Goal: Use online tool/utility

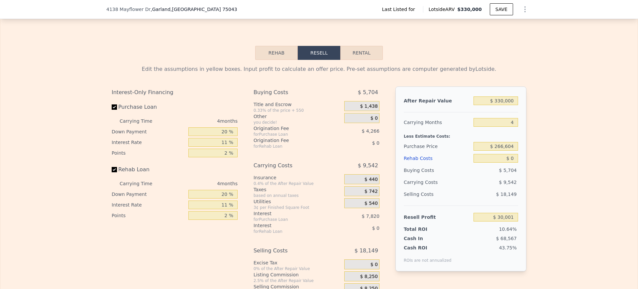
scroll to position [847, 0]
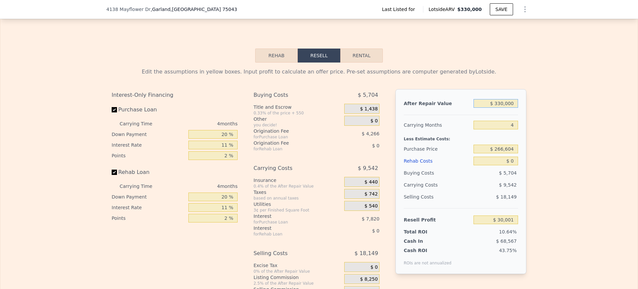
drag, startPoint x: 486, startPoint y: 116, endPoint x: 579, endPoint y: 93, distance: 96.5
click at [579, 93] on div "Edit the assumptions in yellow boxes. Input profit to calculate an offer price.…" at bounding box center [318, 185] width 637 height 247
type input "$ 295"
type input "-$ 281,680"
type input "$ 295,000"
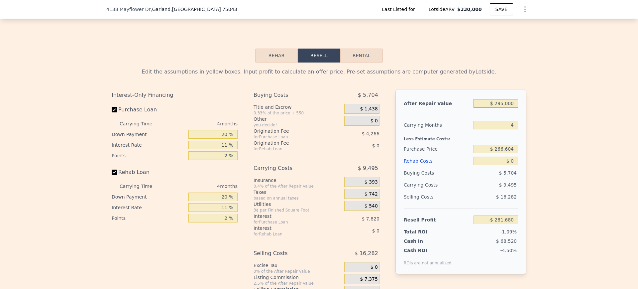
type input "-$ 3,085"
type input "$ 295,000"
drag, startPoint x: 505, startPoint y: 138, endPoint x: 588, endPoint y: 130, distance: 83.8
click at [588, 130] on div "Edit the assumptions in yellow boxes. Input profit to calculate an offer price.…" at bounding box center [318, 185] width 637 height 247
type input "6"
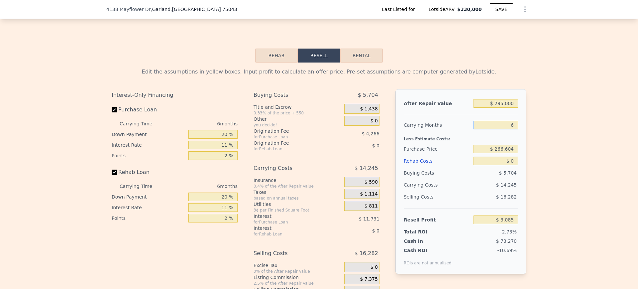
type input "-$ 7,835"
type input "6"
drag, startPoint x: 483, startPoint y: 161, endPoint x: 558, endPoint y: 152, distance: 75.3
click at [558, 152] on div "Edit the assumptions in yellow boxes. Input profit to calculate an offer price.…" at bounding box center [318, 185] width 637 height 247
type input "$ 145,000"
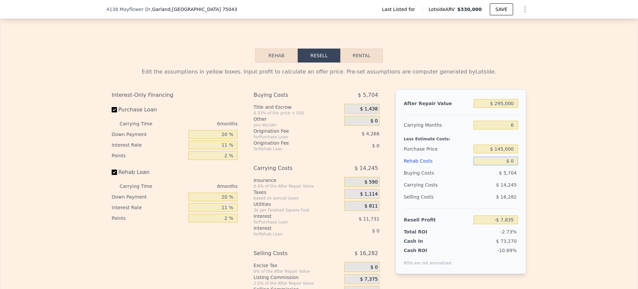
drag, startPoint x: 495, startPoint y: 173, endPoint x: 590, endPoint y: 168, distance: 95.1
click at [590, 168] on div "Edit the assumptions in yellow boxes. Input profit to calculate an offer price.…" at bounding box center [318, 185] width 637 height 247
type input "$ 121,472"
type input "$ 85,000"
type input "$ 31,374"
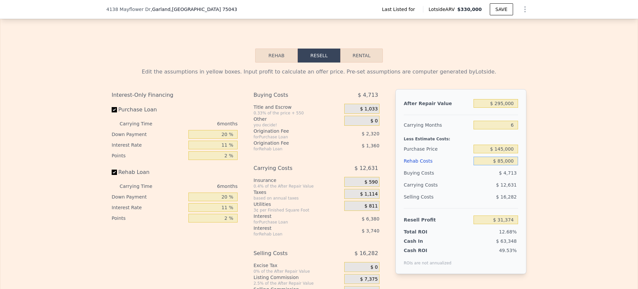
type input "$ 85,000"
click at [590, 168] on div "Edit the assumptions in yellow boxes. Input profit to calculate an offer price.…" at bounding box center [318, 185] width 637 height 247
click at [361, 126] on div "$ 0" at bounding box center [361, 121] width 35 height 10
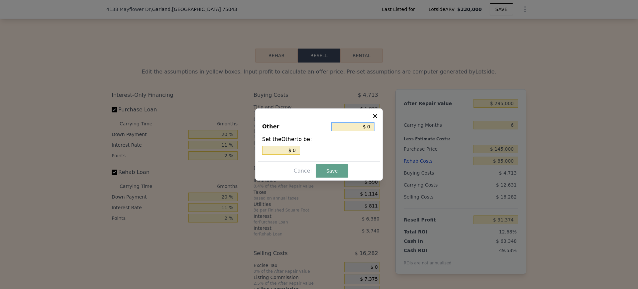
drag, startPoint x: 363, startPoint y: 126, endPoint x: 401, endPoint y: 121, distance: 38.5
click at [401, 121] on div "​ Other $ 0 Set the Other to be: $ 0 Cancel Save" at bounding box center [319, 144] width 638 height 289
type input "$ 4"
type input "$ 45"
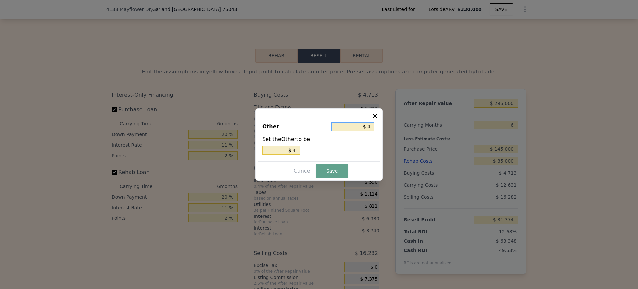
type input "$ 45"
type input "$ 450"
type input "$ 4,500"
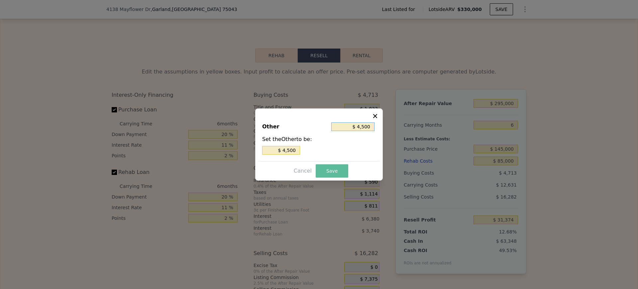
type input "$ 4,500"
click at [322, 170] on button "Save" at bounding box center [332, 170] width 33 height 13
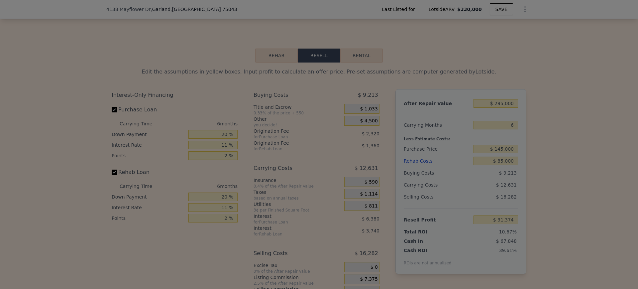
type input "$ 26,874"
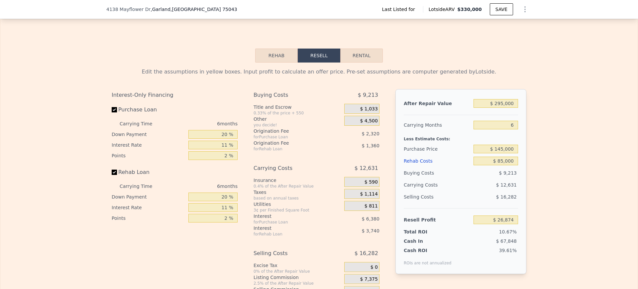
click at [361, 197] on span "$ 1,114" at bounding box center [369, 194] width 18 height 6
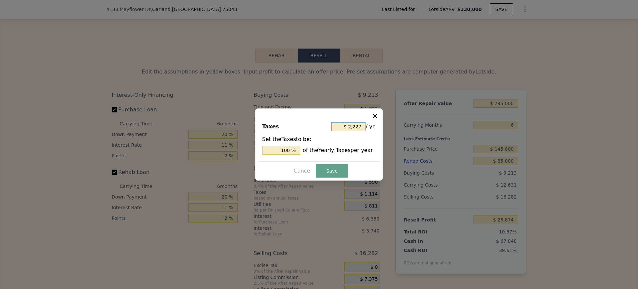
drag, startPoint x: 345, startPoint y: 126, endPoint x: 382, endPoint y: 126, distance: 36.5
click at [382, 126] on div "Taxes $ 2,227 / yr Set the Taxes to be: 100 % of the Yearly Taxes per year Canc…" at bounding box center [319, 144] width 128 height 72
drag, startPoint x: 344, startPoint y: 125, endPoint x: 373, endPoint y: 123, distance: 29.4
click at [373, 123] on div "$ 2,227 / yr" at bounding box center [353, 127] width 45 height 12
type input "$ 6"
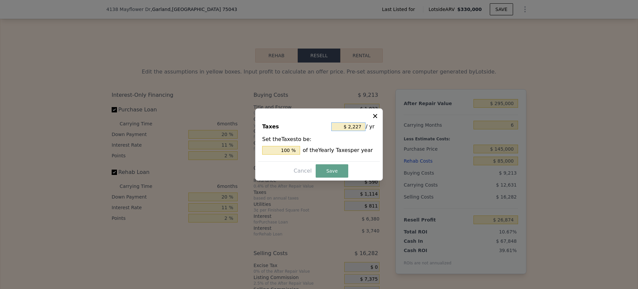
type input "0.269 %"
type input "$ 60"
type input "2.694 %"
type input "$ 600"
type input "26.942 %"
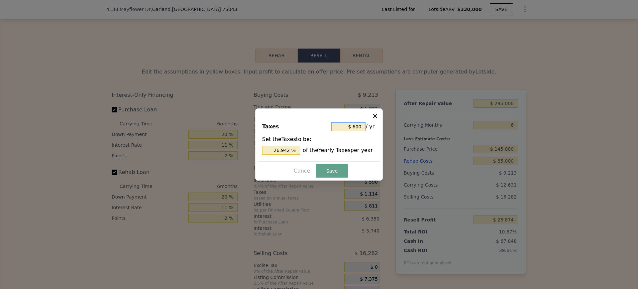
type input "$ 6,000"
type input "269.421 %"
type input "$ 6,000"
click at [331, 168] on button "Save" at bounding box center [332, 170] width 33 height 13
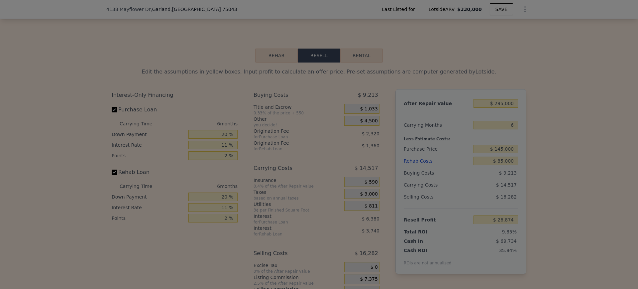
type input "$ 24,988"
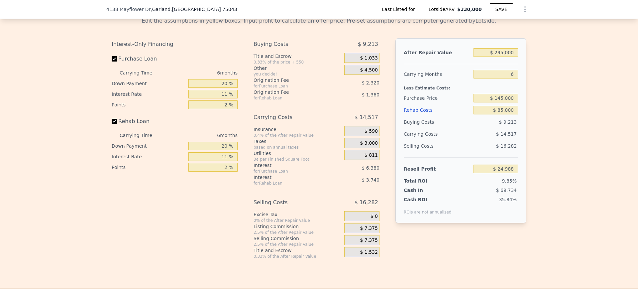
scroll to position [905, 0]
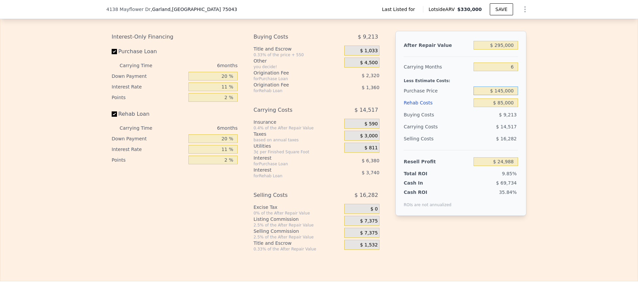
drag, startPoint x: 488, startPoint y: 101, endPoint x: 596, endPoint y: 101, distance: 108.6
click at [596, 101] on div "Edit the assumptions in yellow boxes. Input profit to calculate an offer price.…" at bounding box center [318, 127] width 637 height 247
type input "$ 140,000"
click at [596, 101] on div "Edit the assumptions in yellow boxes. Input profit to calculate an offer price.…" at bounding box center [318, 127] width 637 height 247
type input "$ 30,301"
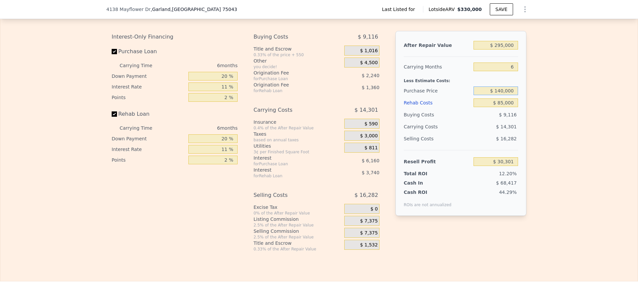
drag, startPoint x: 490, startPoint y: 103, endPoint x: 532, endPoint y: 95, distance: 42.3
click at [532, 95] on div "Edit the assumptions in yellow boxes. Input profit to calculate an offer price.…" at bounding box center [318, 127] width 637 height 247
drag, startPoint x: 487, startPoint y: 103, endPoint x: 528, endPoint y: 104, distance: 40.9
click at [528, 104] on div "Edit the assumptions in yellow boxes. Input profit to calculate an offer price.…" at bounding box center [318, 127] width 425 height 247
type input "$ 135,000"
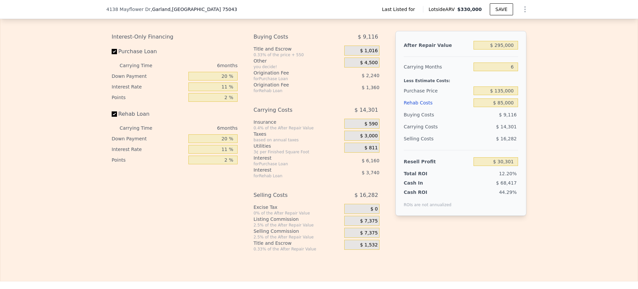
click at [570, 101] on div "Edit the assumptions in yellow boxes. Input profit to calculate an offer price.…" at bounding box center [318, 127] width 637 height 247
type input "$ 35,619"
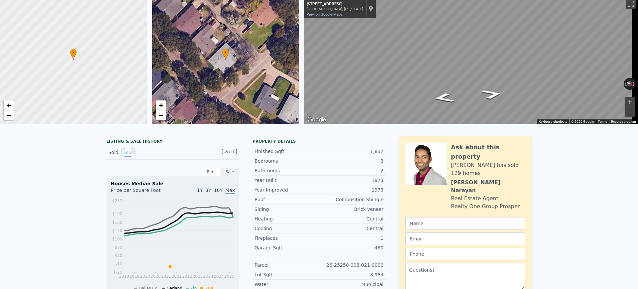
scroll to position [2, 0]
